Goal: Use online tool/utility: Use online tool/utility

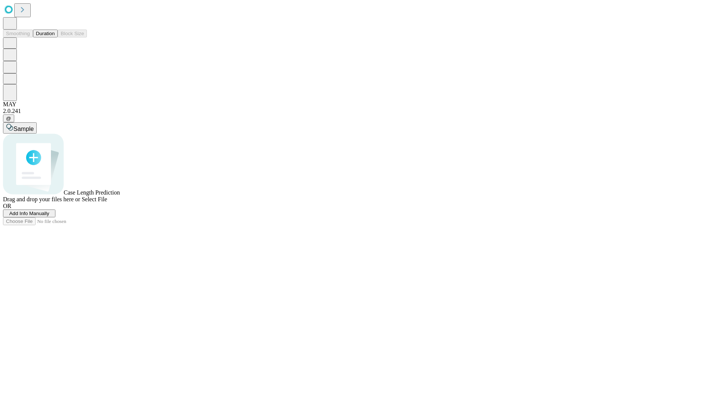
click at [55, 37] on button "Duration" at bounding box center [45, 34] width 25 height 8
click at [34, 126] on span "Sample" at bounding box center [23, 129] width 20 height 6
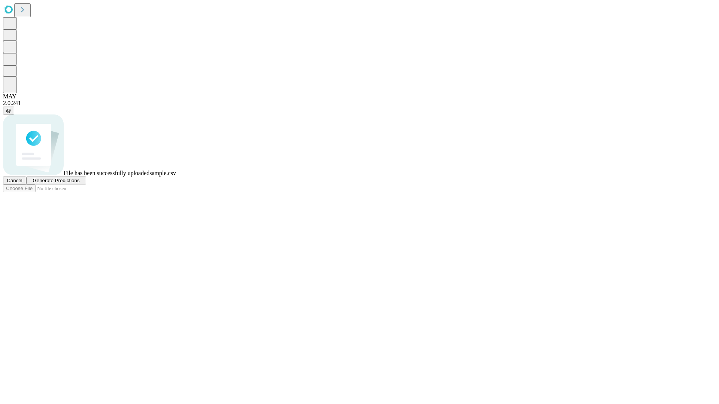
click at [79, 183] on span "Generate Predictions" at bounding box center [56, 181] width 47 height 6
